Goal: Information Seeking & Learning: Find specific fact

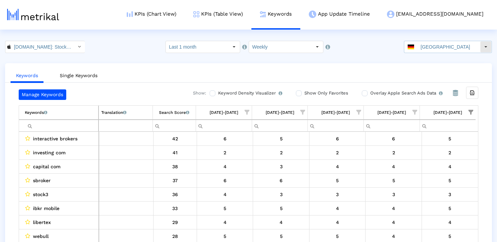
click at [437, 44] on input "[GEOGRAPHIC_DATA]" at bounding box center [448, 47] width 62 height 12
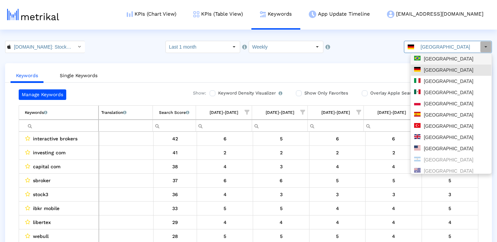
click at [430, 64] on div "[GEOGRAPHIC_DATA]" at bounding box center [451, 58] width 80 height 11
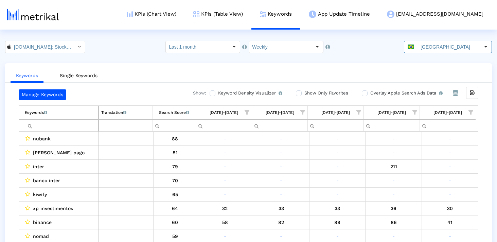
click at [469, 112] on span "Show filter options for column '09/21/25-09/27/25'" at bounding box center [470, 112] width 5 height 5
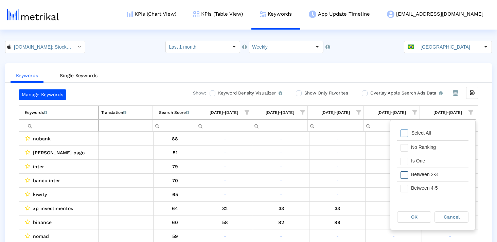
click at [406, 172] on span "Filter options" at bounding box center [403, 174] width 7 height 7
click at [406, 186] on span "Filter options" at bounding box center [403, 188] width 7 height 7
click at [407, 216] on div "OK" at bounding box center [413, 217] width 33 height 11
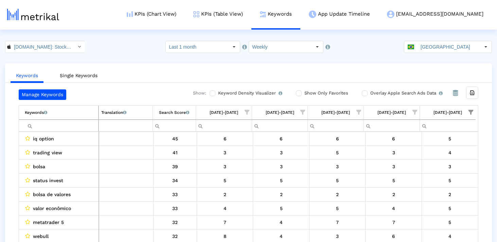
click at [66, 130] on input "Filter cell" at bounding box center [61, 125] width 73 height 11
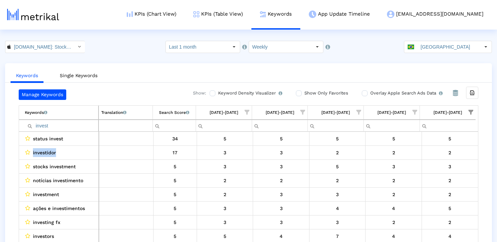
drag, startPoint x: 66, startPoint y: 151, endPoint x: 31, endPoint y: 151, distance: 35.7
click at [31, 151] on div "investidor" at bounding box center [60, 152] width 71 height 9
copy div "investidor"
click at [44, 128] on input "invest" at bounding box center [61, 125] width 73 height 11
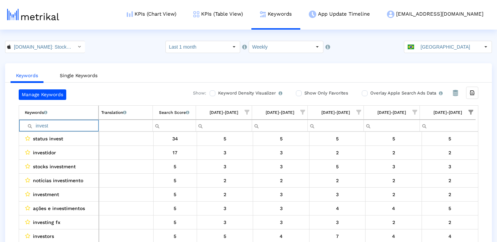
click at [44, 128] on input "invest" at bounding box center [61, 125] width 73 height 11
paste input "investidor"
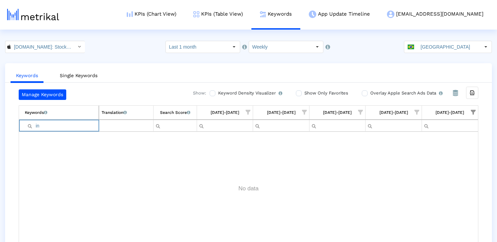
type input "i"
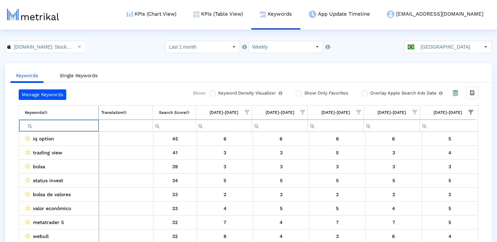
click at [468, 110] on span "Show filter options for column '09/21/25-09/27/25'" at bounding box center [470, 112] width 5 height 5
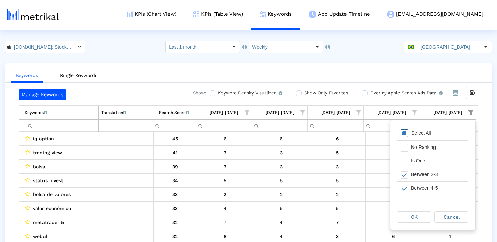
click at [406, 133] on span "Filter options" at bounding box center [403, 132] width 7 height 7
click at [405, 219] on div "OK" at bounding box center [413, 217] width 33 height 11
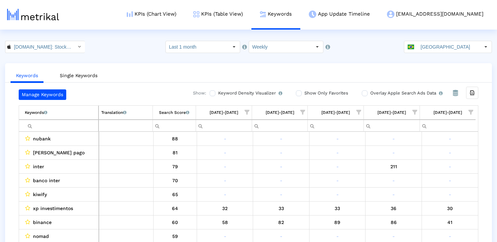
click at [76, 122] on input "Filter cell" at bounding box center [61, 125] width 73 height 11
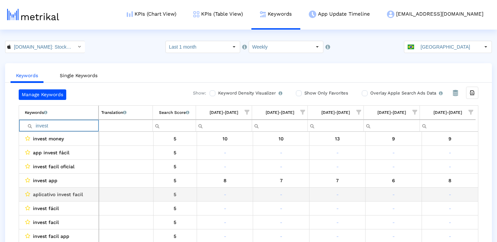
scroll to position [36, 0]
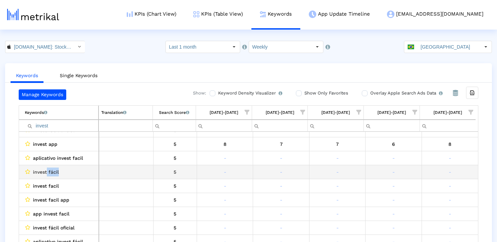
drag, startPoint x: 47, startPoint y: 171, endPoint x: 68, endPoint y: 171, distance: 21.4
click at [68, 171] on div "invest fácil" at bounding box center [60, 171] width 71 height 9
copy span "fácil"
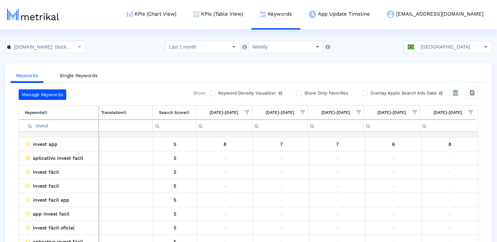
click at [44, 130] on input "invest" at bounding box center [61, 125] width 73 height 11
paste input "fácil"
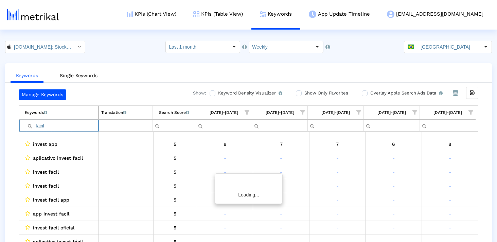
click at [37, 125] on input "fácil" at bounding box center [61, 125] width 73 height 11
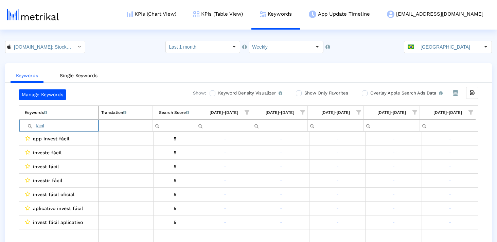
type input "fácil"
click at [43, 126] on input "fácil" at bounding box center [62, 125] width 74 height 11
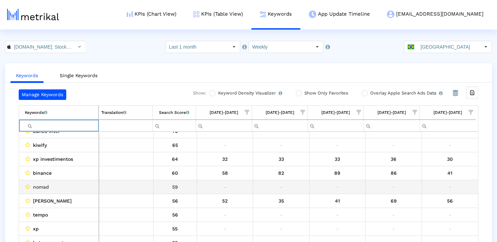
scroll to position [57, 0]
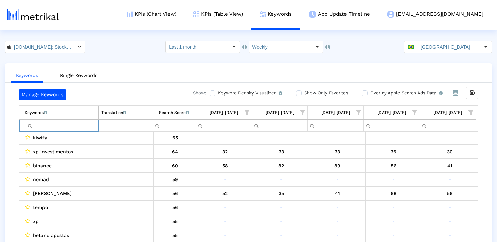
click at [469, 110] on span "Show filter options for column '09/21/25-09/27/25'" at bounding box center [470, 112] width 5 height 5
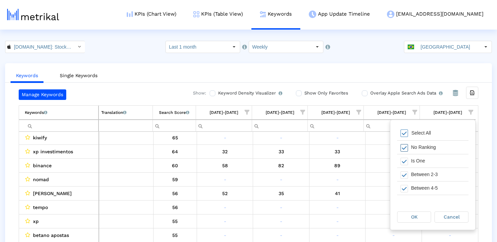
click at [403, 147] on span "Filter options" at bounding box center [403, 147] width 7 height 7
click at [402, 189] on span "Filter options" at bounding box center [403, 190] width 7 height 7
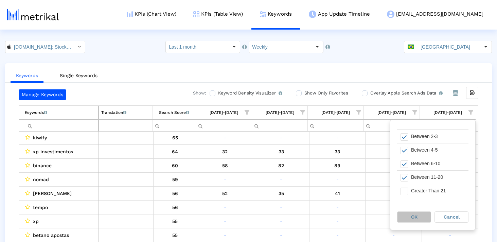
click at [412, 215] on span "OK" at bounding box center [414, 216] width 6 height 5
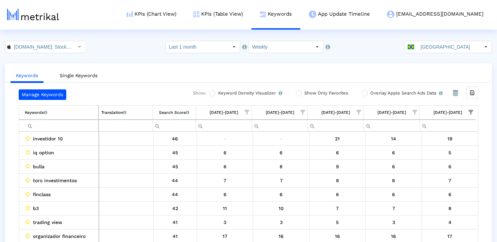
click at [76, 128] on input "Filter cell" at bounding box center [61, 125] width 73 height 11
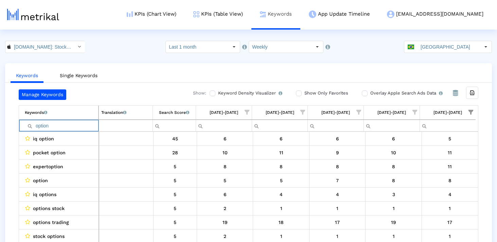
type input "option"
click at [39, 130] on input "option" at bounding box center [61, 125] width 73 height 11
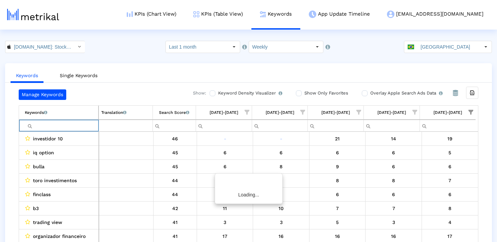
click at [6, 165] on div "Manage Keywords Show: Keyword Density Visualizer Turn this on to view where and…" at bounding box center [248, 167] width 487 height 156
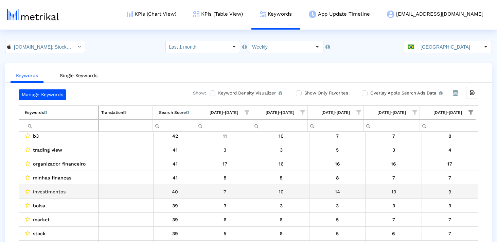
scroll to position [72, 0]
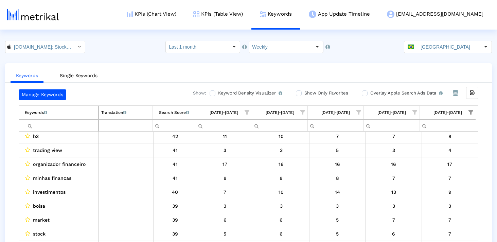
click at [76, 126] on input "Filter cell" at bounding box center [61, 125] width 73 height 11
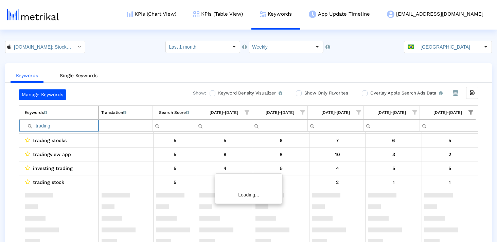
scroll to position [0, 0]
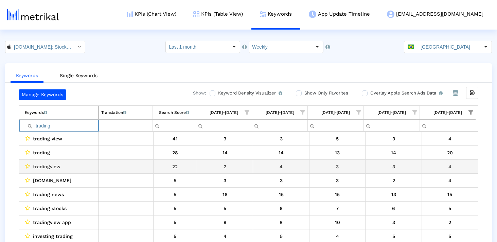
type input "trading"
drag, startPoint x: 72, startPoint y: 167, endPoint x: 20, endPoint y: 167, distance: 52.6
click at [20, 167] on td "tradingview" at bounding box center [59, 167] width 80 height 14
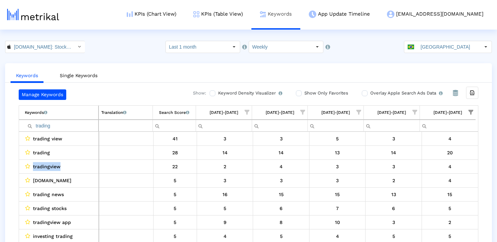
copy div "tradingview"
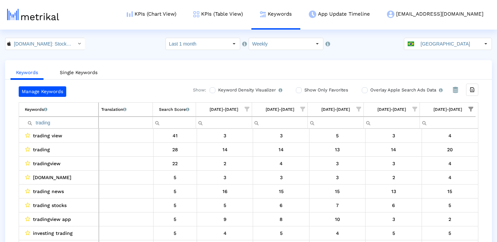
click at [90, 122] on input "trading" at bounding box center [61, 122] width 73 height 11
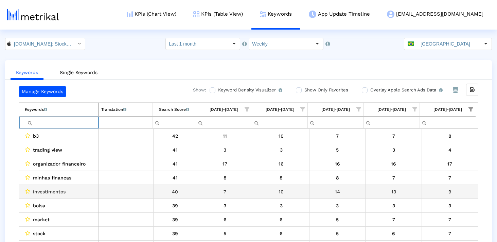
scroll to position [73, 0]
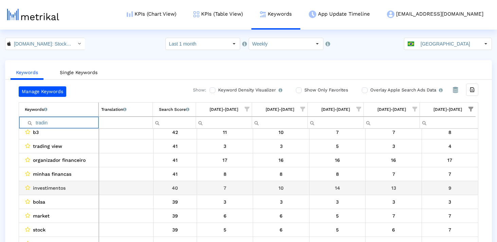
type input "trading"
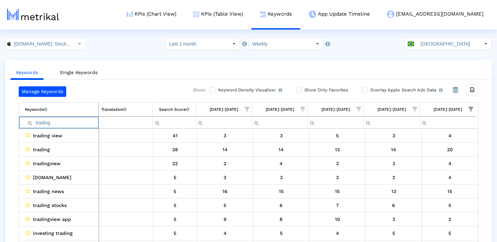
click at [53, 126] on input "trading" at bounding box center [61, 122] width 73 height 11
type input "market"
click at [76, 122] on input "market" at bounding box center [61, 122] width 73 height 11
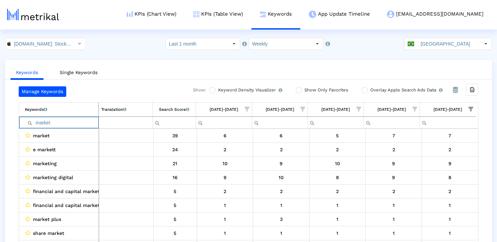
click at [76, 122] on input "market" at bounding box center [61, 122] width 73 height 11
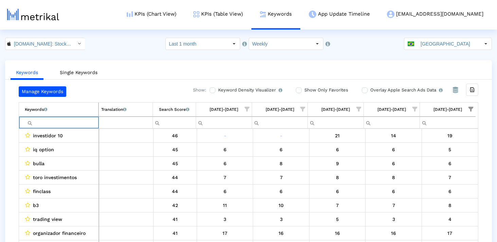
click at [2, 190] on div "Keywords Single Keywords Manage Keywords Show: Keyword Density Visualizer Turn …" at bounding box center [248, 156] width 497 height 192
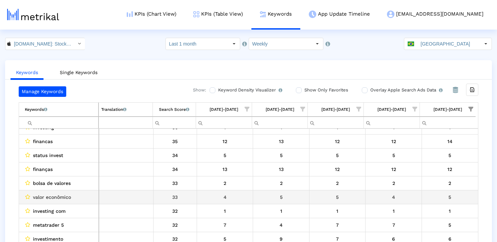
scroll to position [203, 0]
click at [37, 199] on span "valor econômico" at bounding box center [52, 197] width 38 height 9
click at [36, 198] on span "valor econômico" at bounding box center [52, 197] width 38 height 9
copy span "valor"
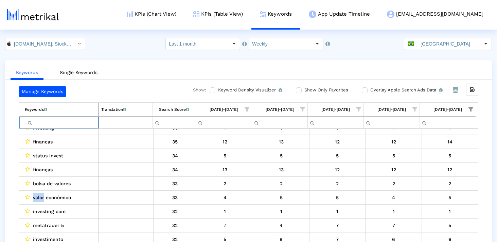
click at [69, 126] on input "Filter cell" at bounding box center [61, 122] width 73 height 11
paste input "valor"
type input "valor"
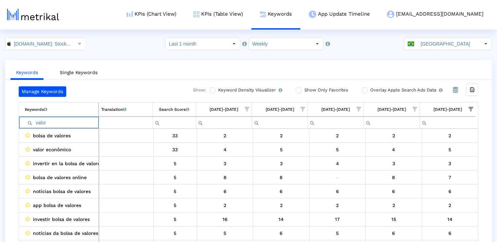
click at [79, 120] on input "valor" at bounding box center [61, 122] width 73 height 11
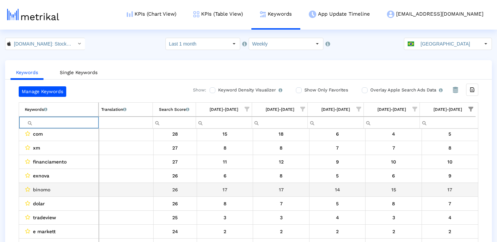
scroll to position [540, 0]
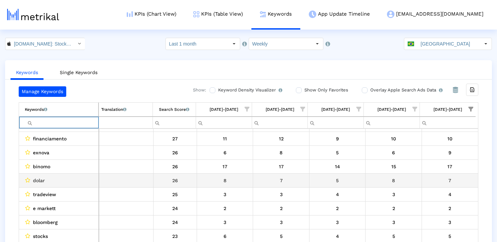
click at [41, 180] on span "dolar" at bounding box center [39, 180] width 12 height 9
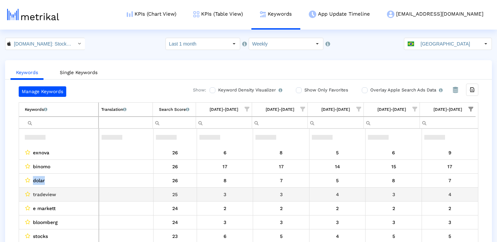
scroll to position [572, 0]
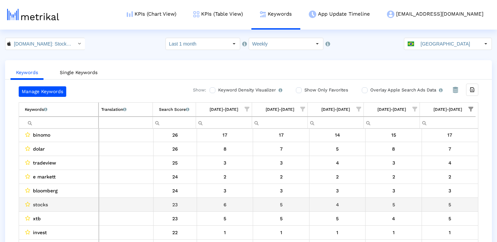
click at [38, 206] on span "stocks" at bounding box center [40, 204] width 15 height 9
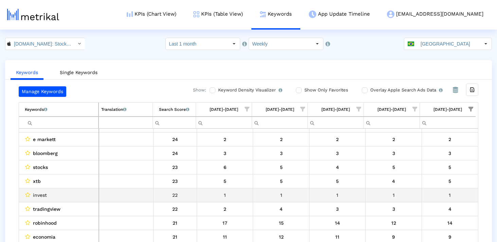
click at [39, 197] on span "invest" at bounding box center [40, 195] width 14 height 9
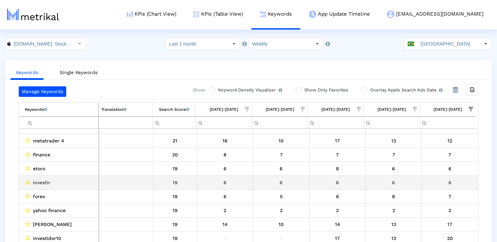
scroll to position [760, 0]
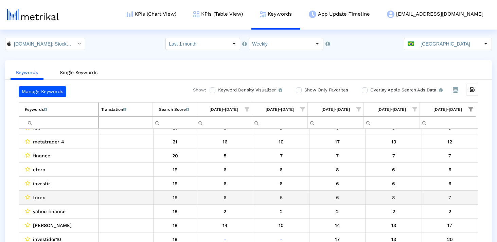
click at [44, 195] on span "forex" at bounding box center [39, 197] width 12 height 9
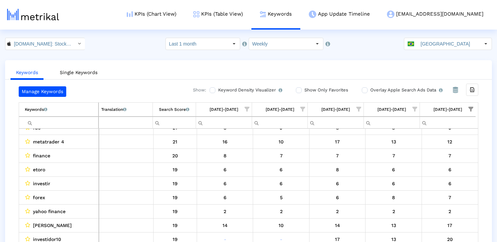
click at [78, 124] on input "Filter cell" at bounding box center [61, 122] width 73 height 11
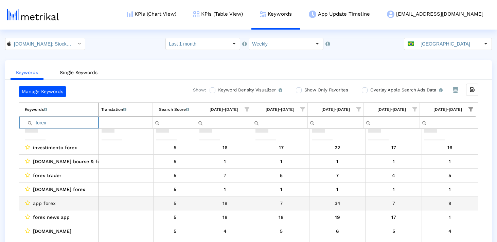
scroll to position [40, 0]
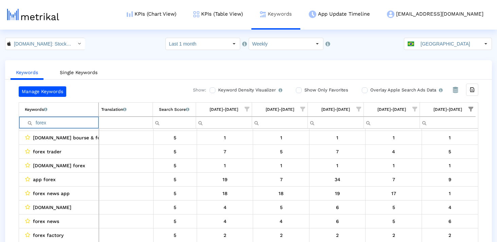
type input "forex"
click at [441, 40] on input "[GEOGRAPHIC_DATA]" at bounding box center [448, 44] width 62 height 12
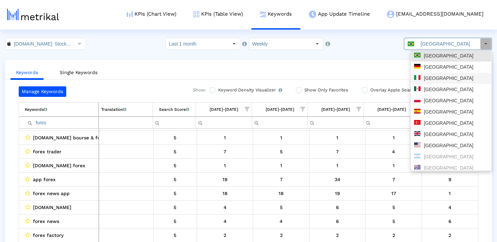
click at [438, 70] on div "[GEOGRAPHIC_DATA]" at bounding box center [451, 67] width 74 height 6
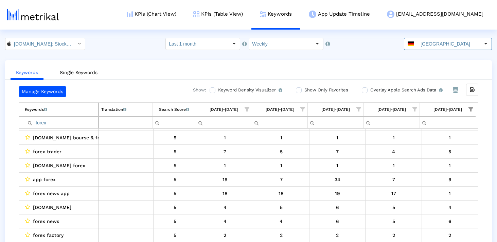
scroll to position [0, 0]
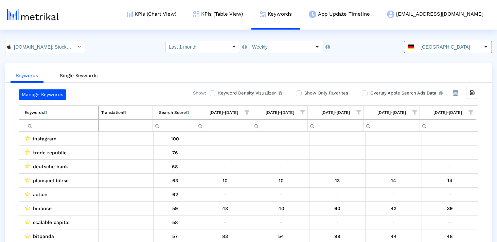
click at [468, 110] on span "Show filter options for column '09/21/25-09/27/25'" at bounding box center [470, 112] width 5 height 5
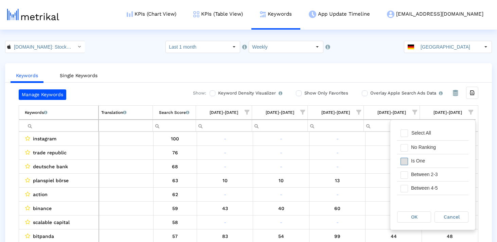
click at [405, 161] on span "Filter options" at bounding box center [403, 161] width 7 height 7
click at [405, 172] on span "Filter options" at bounding box center [403, 174] width 7 height 7
click at [405, 156] on div "Filter options" at bounding box center [402, 160] width 11 height 13
click at [406, 188] on span "Filter options" at bounding box center [403, 188] width 7 height 7
click at [414, 215] on span "OK" at bounding box center [414, 216] width 6 height 5
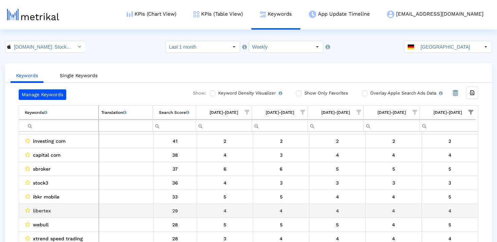
scroll to position [12, 0]
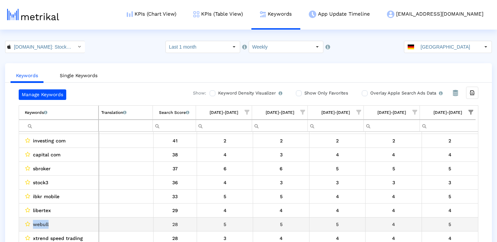
drag, startPoint x: 52, startPoint y: 225, endPoint x: 21, endPoint y: 225, distance: 31.2
click at [21, 225] on td "webull" at bounding box center [59, 224] width 80 height 14
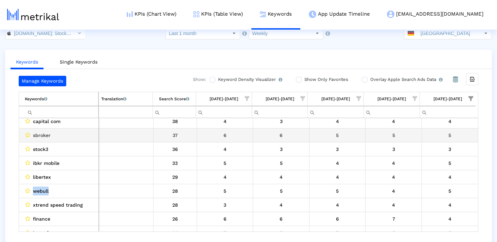
scroll to position [31, 0]
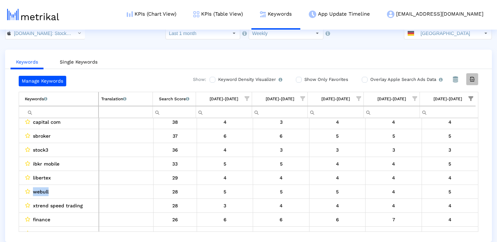
click at [473, 82] on icon "Export all data" at bounding box center [472, 79] width 6 height 6
